Goal: Information Seeking & Learning: Learn about a topic

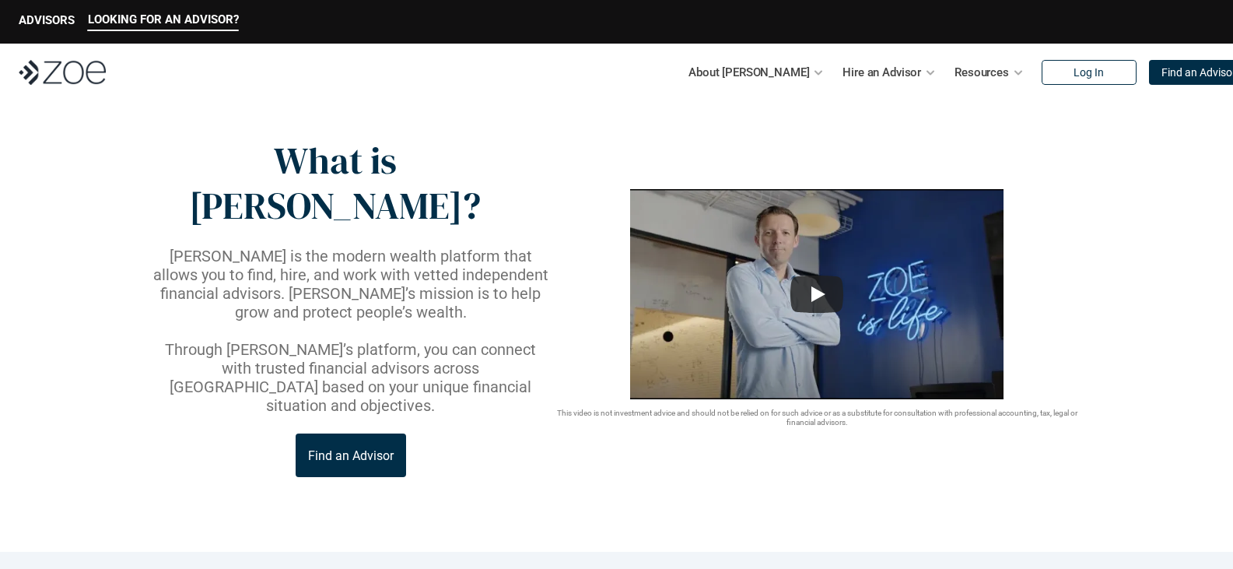
click at [54, 64] on img at bounding box center [62, 72] width 87 height 25
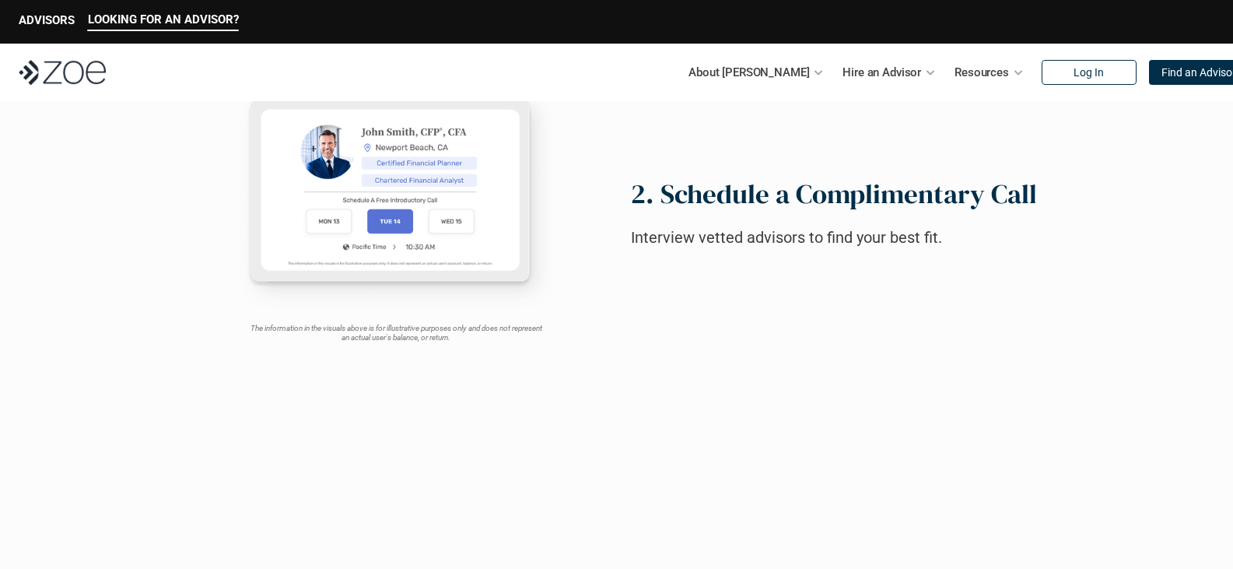
scroll to position [1167, 0]
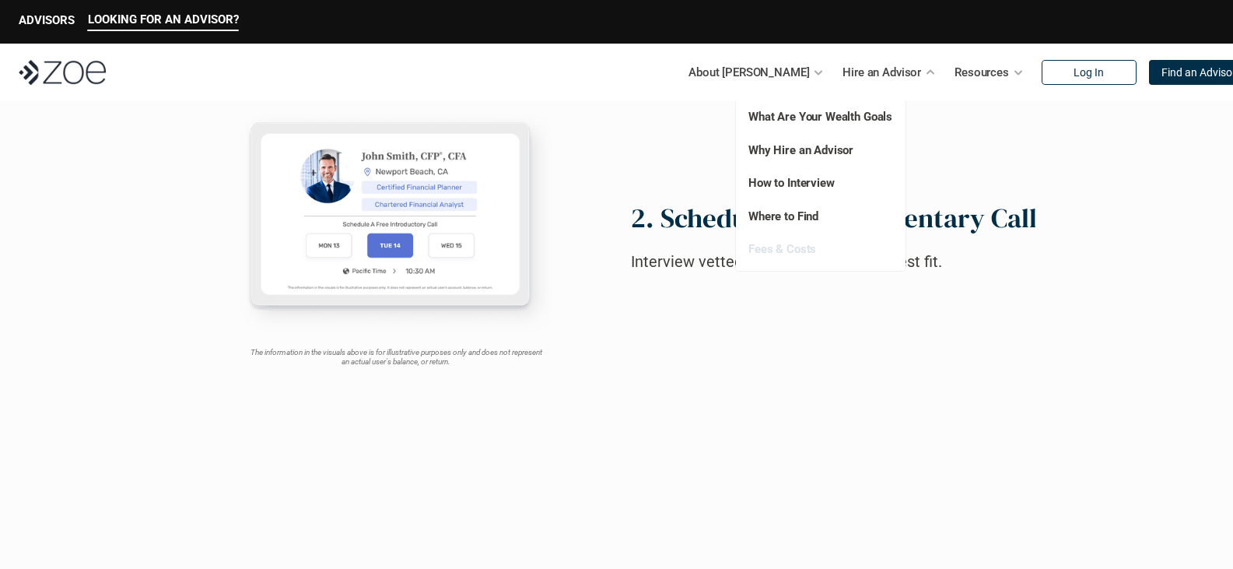
click at [772, 246] on link "Fees & Costs" at bounding box center [782, 249] width 68 height 14
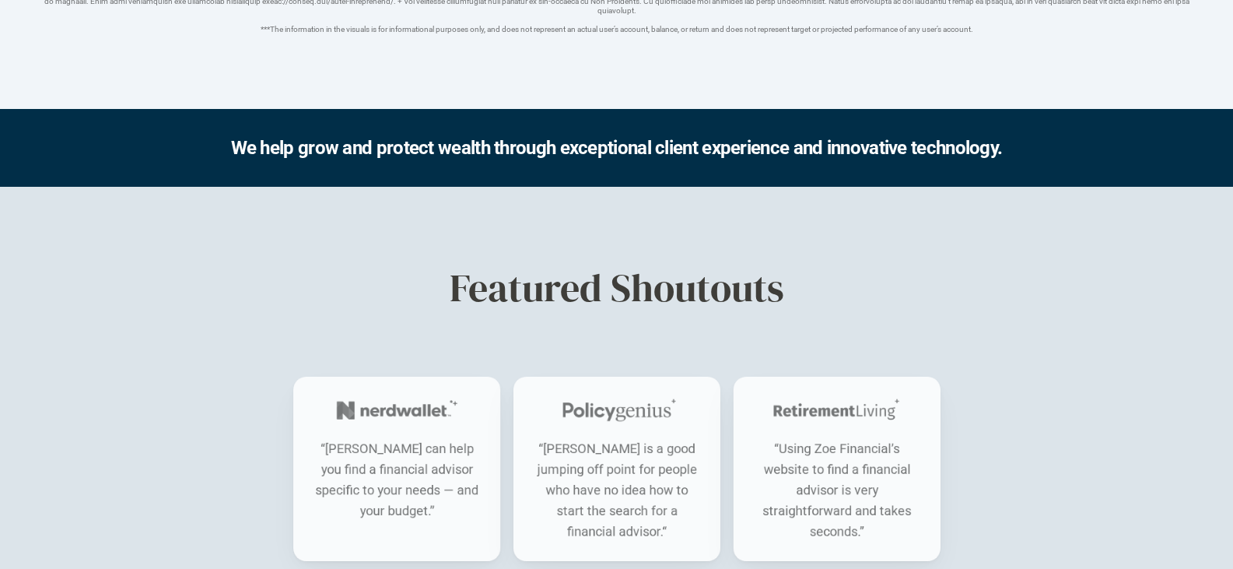
scroll to position [856, 0]
